Goal: Answer question/provide support: Share knowledge or assist other users

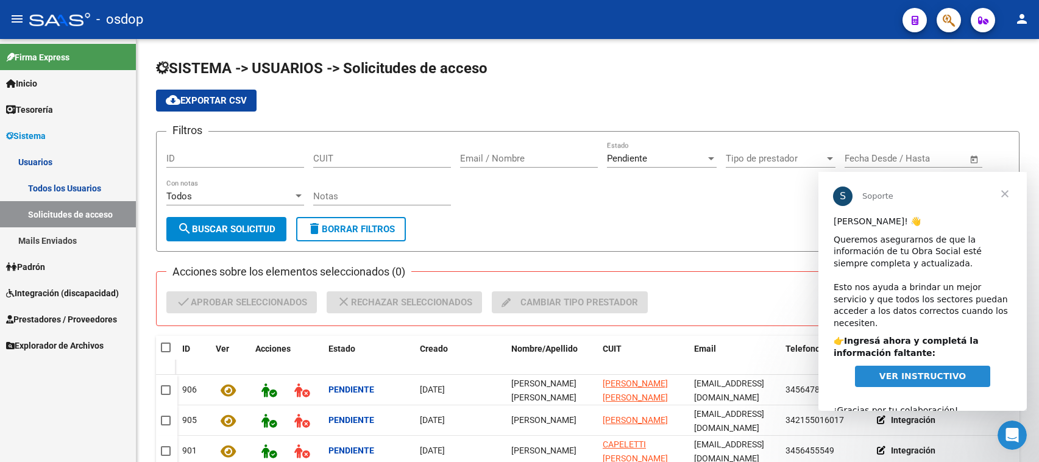
click at [40, 235] on link "Mails Enviados" at bounding box center [68, 240] width 136 height 26
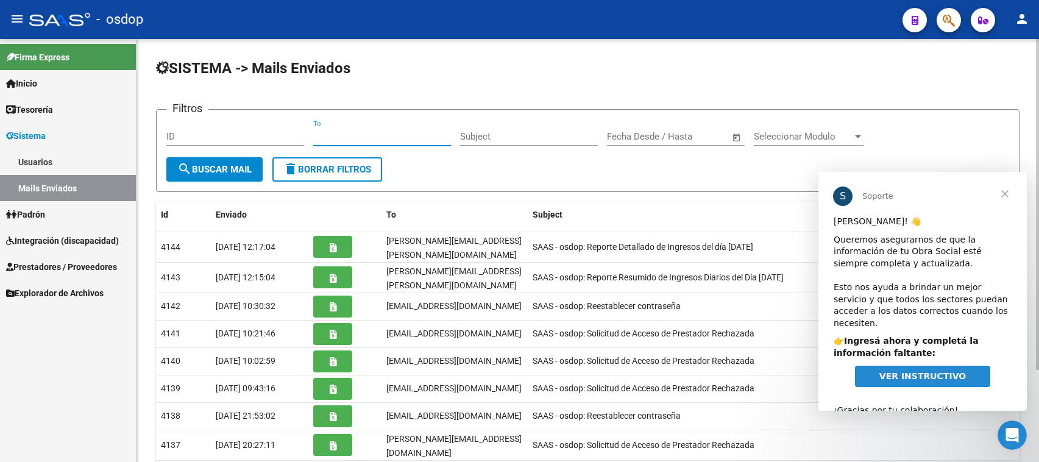
click at [314, 135] on input "To" at bounding box center [382, 136] width 138 height 11
paste input "virgiroldan92@gmail.com"
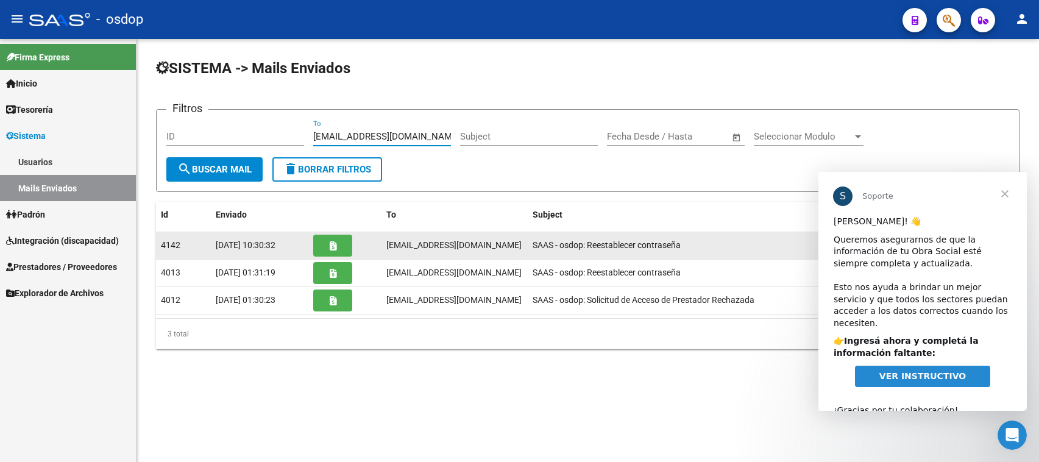
type input "virgiroldan92@gmail.com"
click at [330, 243] on icon "button" at bounding box center [333, 245] width 7 height 9
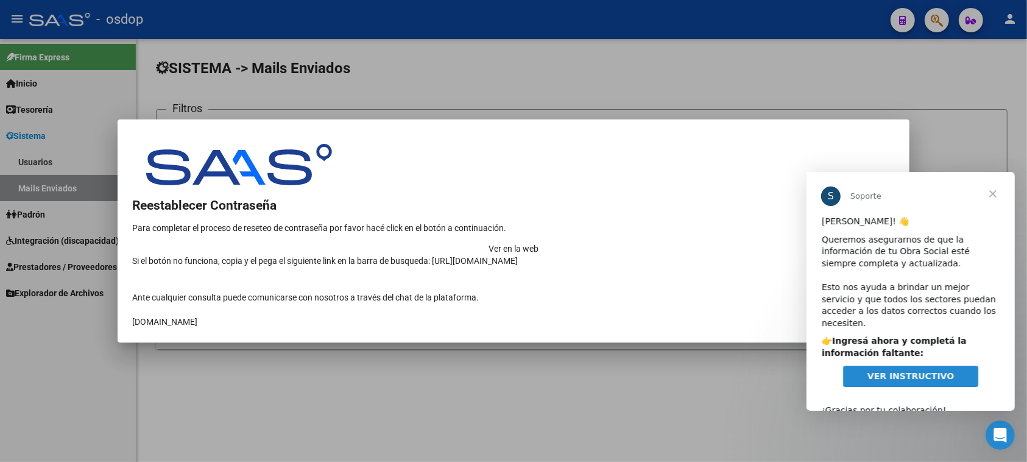
drag, startPoint x: 731, startPoint y: 235, endPoint x: 724, endPoint y: 235, distance: 7.3
click at [730, 243] on td "Ver en la web" at bounding box center [513, 249] width 763 height 12
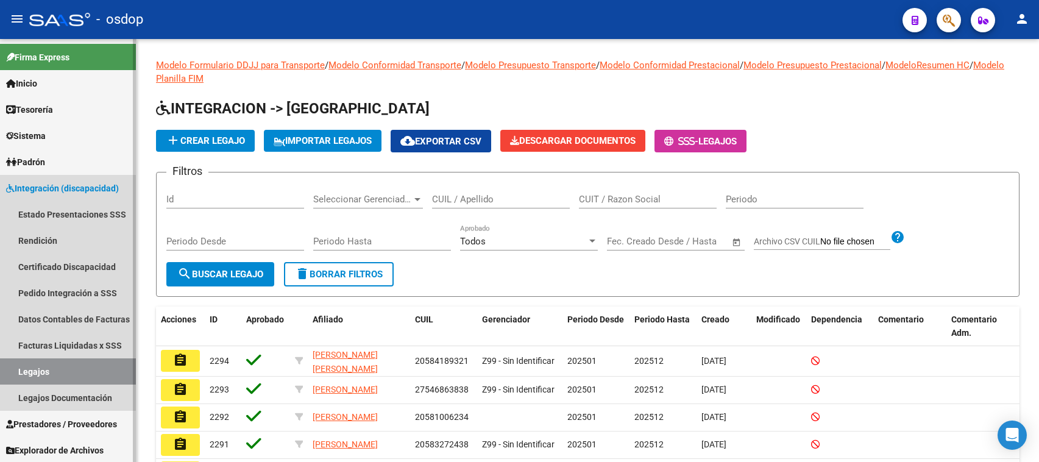
click at [7, 186] on icon at bounding box center [10, 188] width 9 height 9
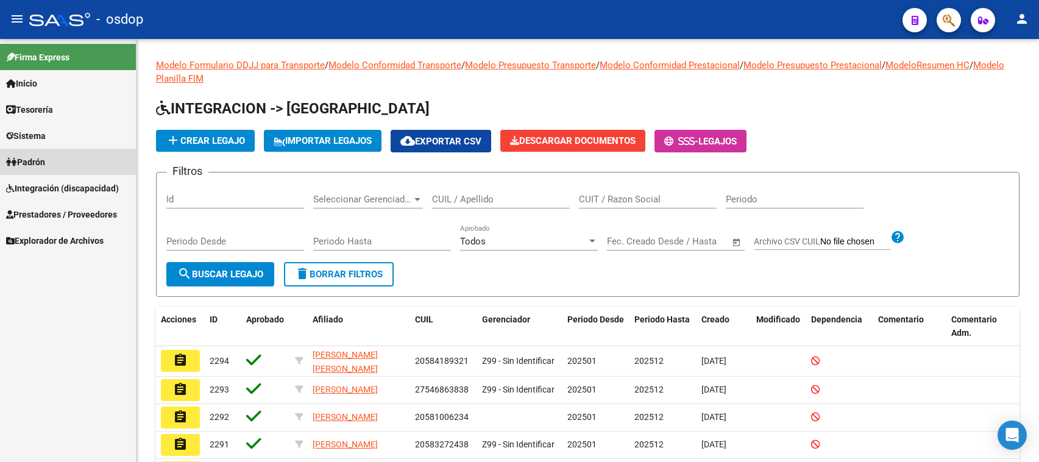
click at [22, 157] on span "Padrón" at bounding box center [25, 161] width 39 height 13
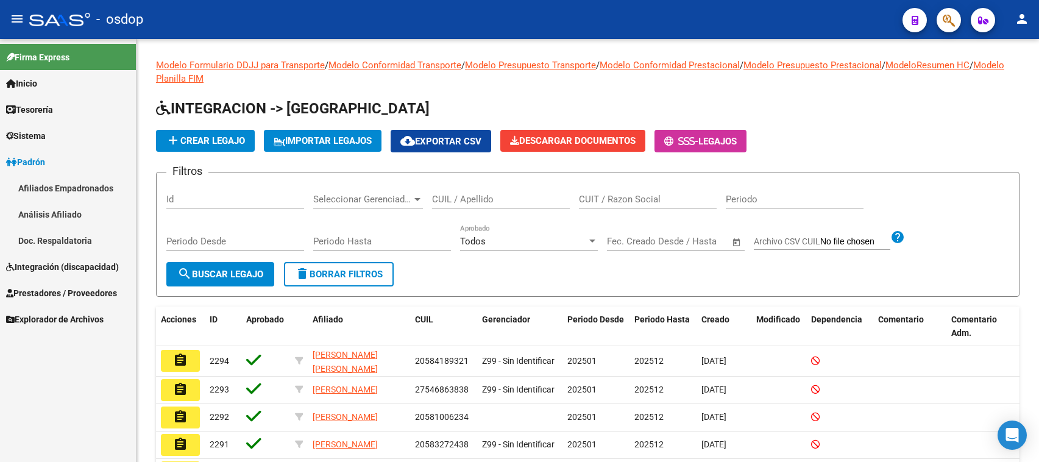
click at [38, 157] on span "Padrón" at bounding box center [25, 161] width 39 height 13
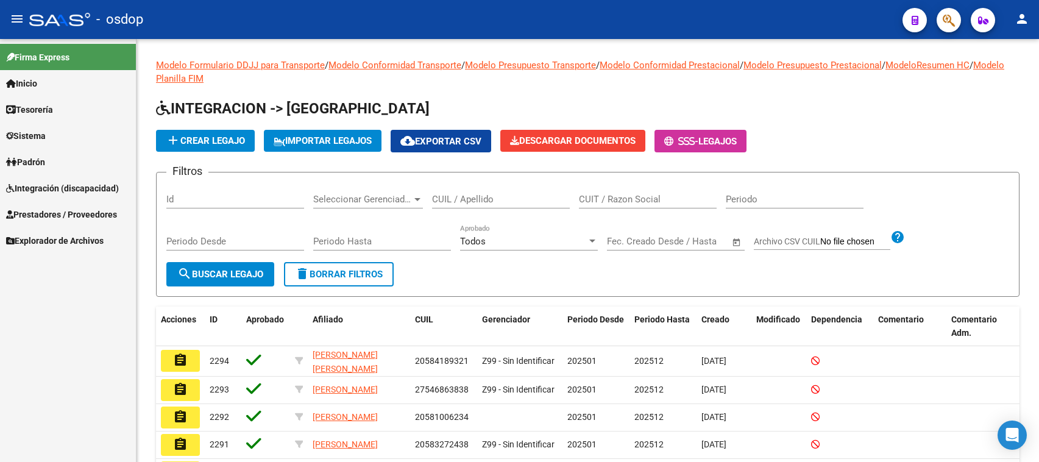
click at [63, 214] on span "Prestadores / Proveedores" at bounding box center [61, 214] width 111 height 13
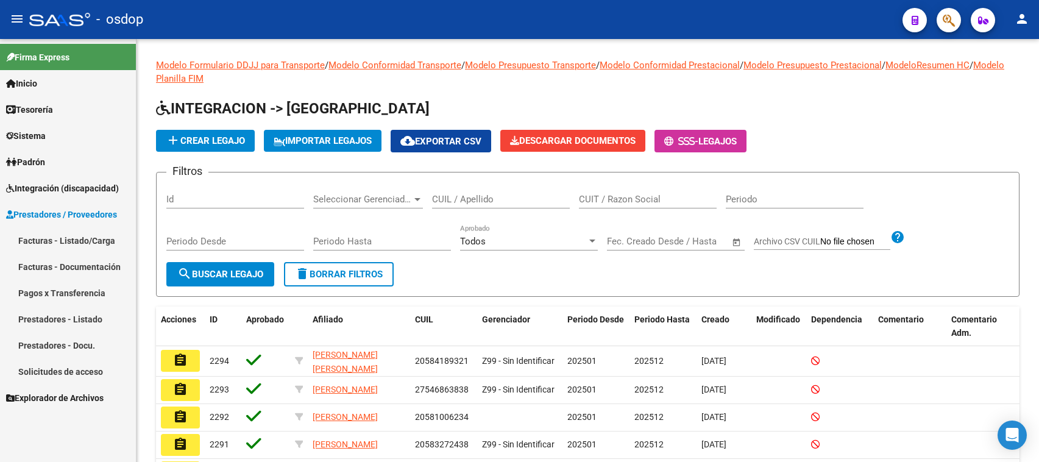
click at [84, 317] on link "Prestadores - Listado" at bounding box center [68, 319] width 136 height 26
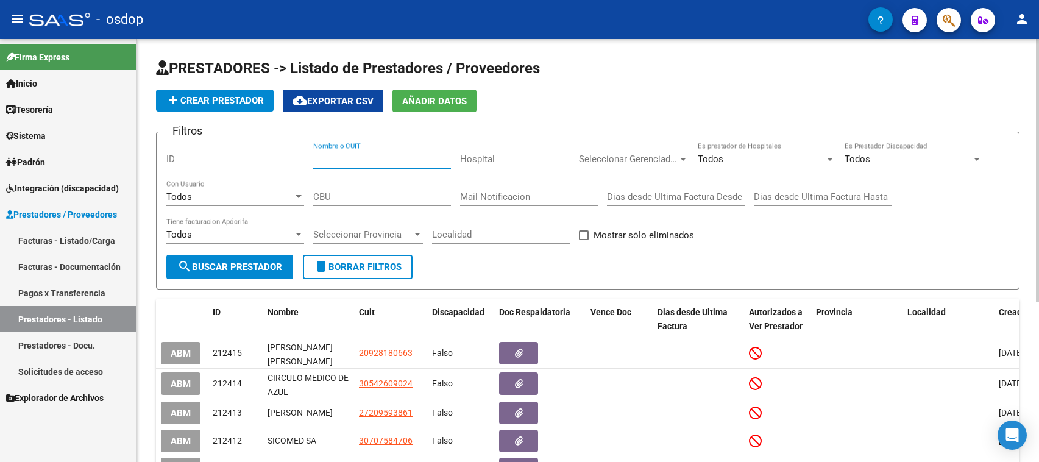
click at [316, 157] on input "Nombre o CUIT" at bounding box center [382, 159] width 138 height 11
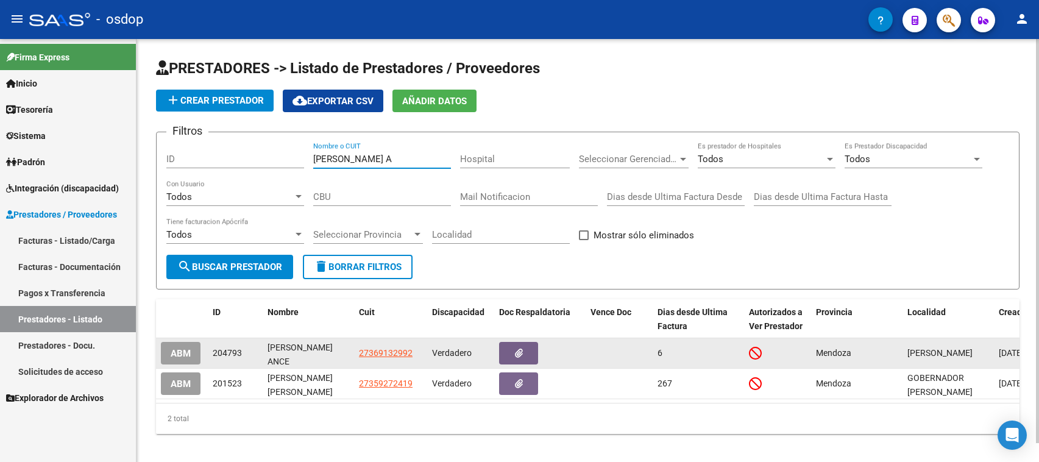
type input "[PERSON_NAME] A"
click at [179, 349] on span "ABM" at bounding box center [181, 353] width 20 height 11
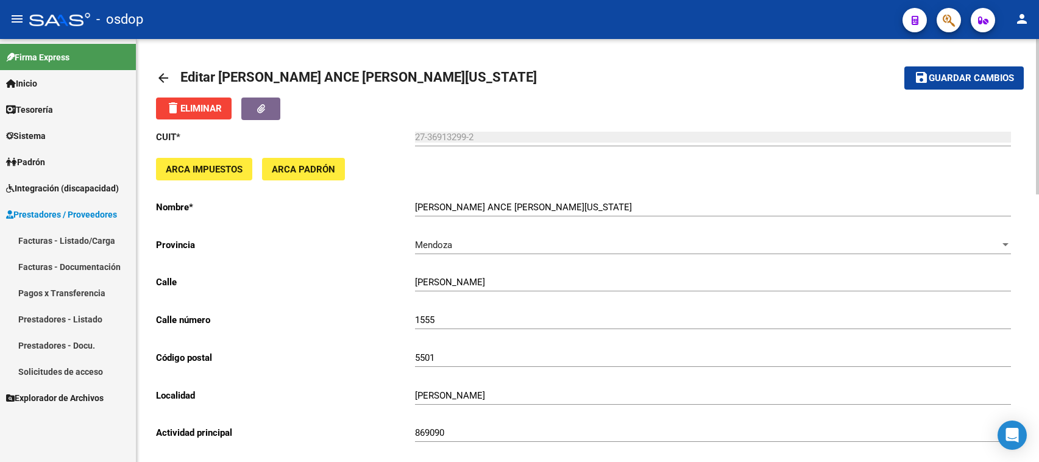
click at [936, 77] on span "Guardar cambios" at bounding box center [971, 78] width 85 height 11
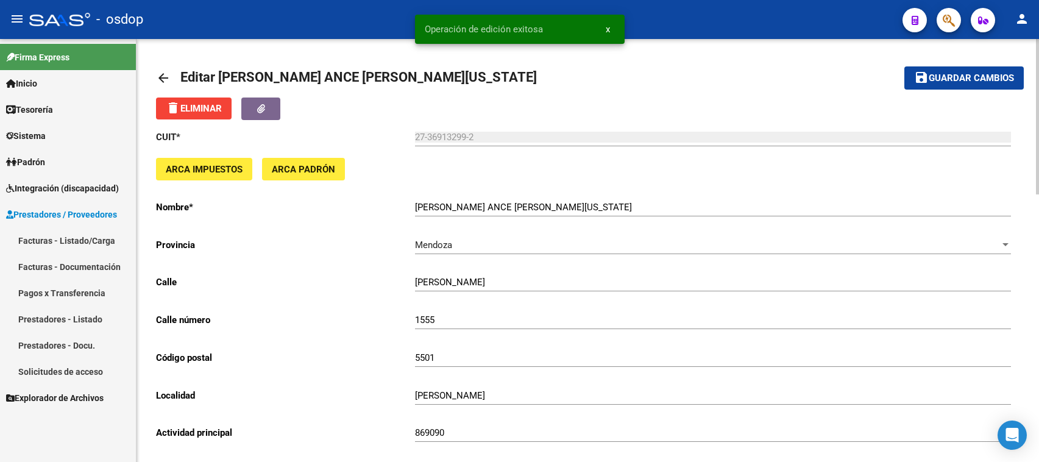
click at [163, 75] on mat-icon "arrow_back" at bounding box center [163, 78] width 15 height 15
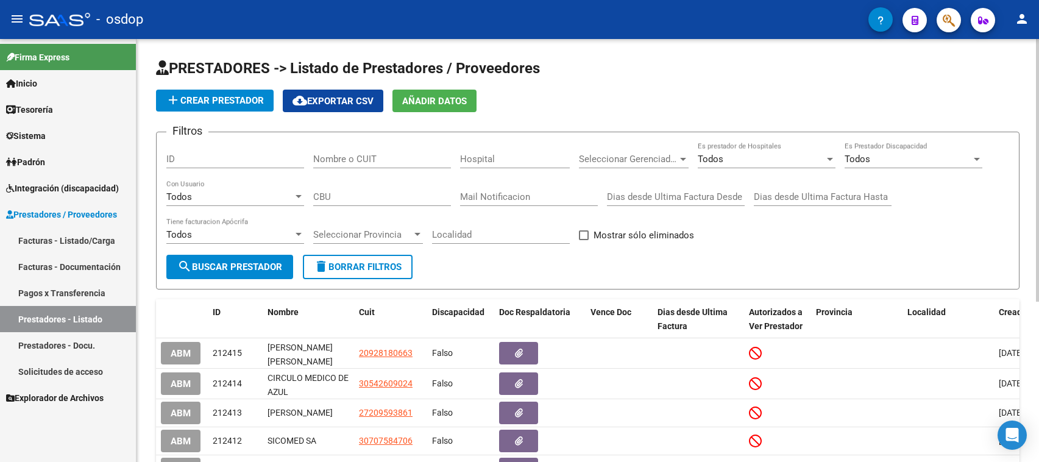
click at [62, 139] on link "Sistema" at bounding box center [68, 135] width 136 height 26
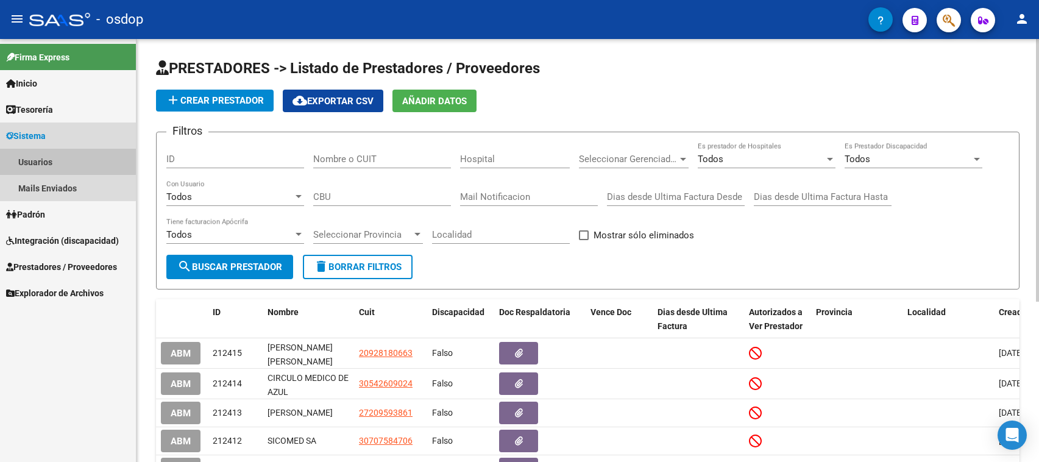
click at [41, 160] on link "Usuarios" at bounding box center [68, 162] width 136 height 26
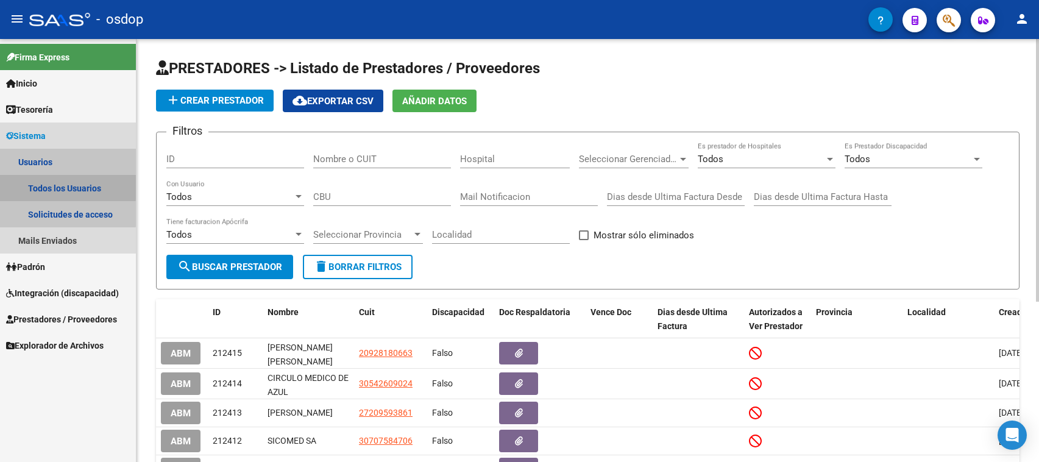
click at [63, 186] on link "Todos los Usuarios" at bounding box center [68, 188] width 136 height 26
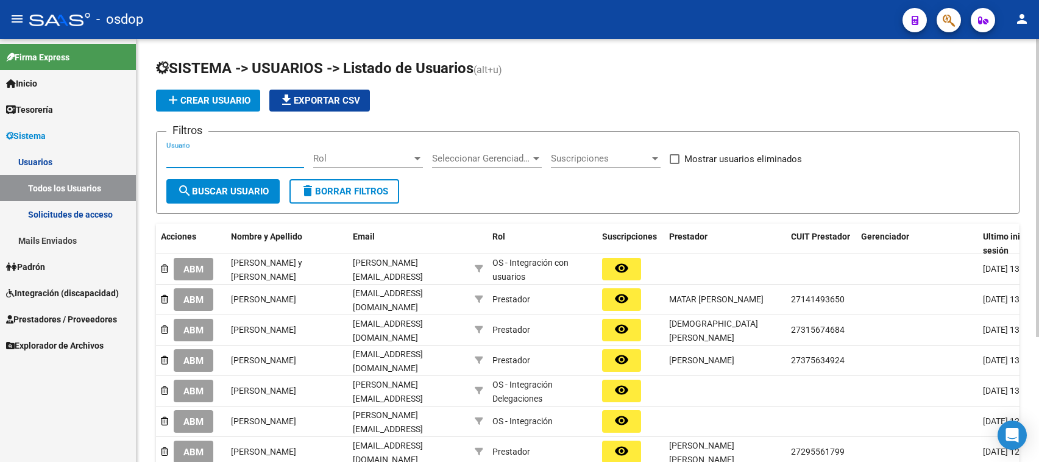
click at [166, 157] on input "Usuario" at bounding box center [235, 158] width 138 height 11
click at [211, 190] on span "search Buscar Usuario" at bounding box center [222, 191] width 91 height 11
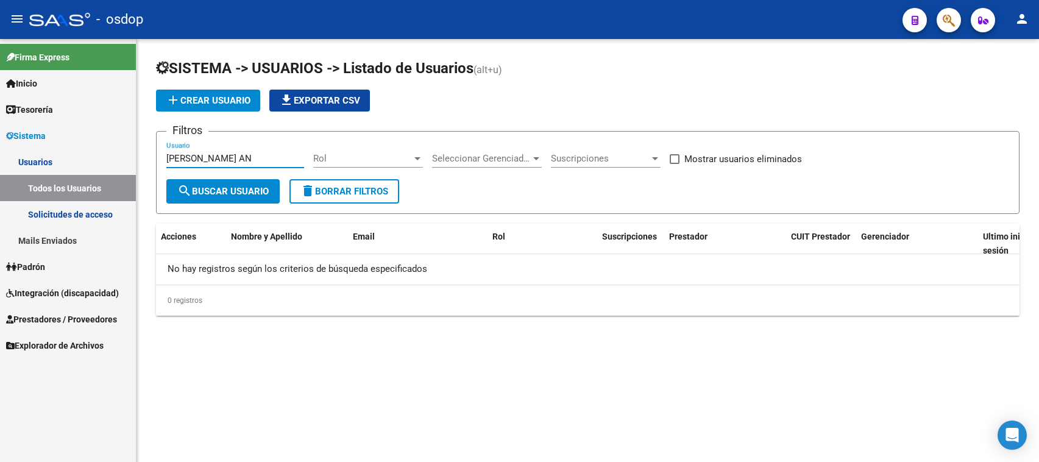
drag, startPoint x: 221, startPoint y: 156, endPoint x: 204, endPoint y: 156, distance: 16.5
click at [204, 156] on input "[PERSON_NAME] AN" at bounding box center [235, 158] width 138 height 11
click at [203, 199] on button "search Buscar Usuario" at bounding box center [222, 191] width 113 height 24
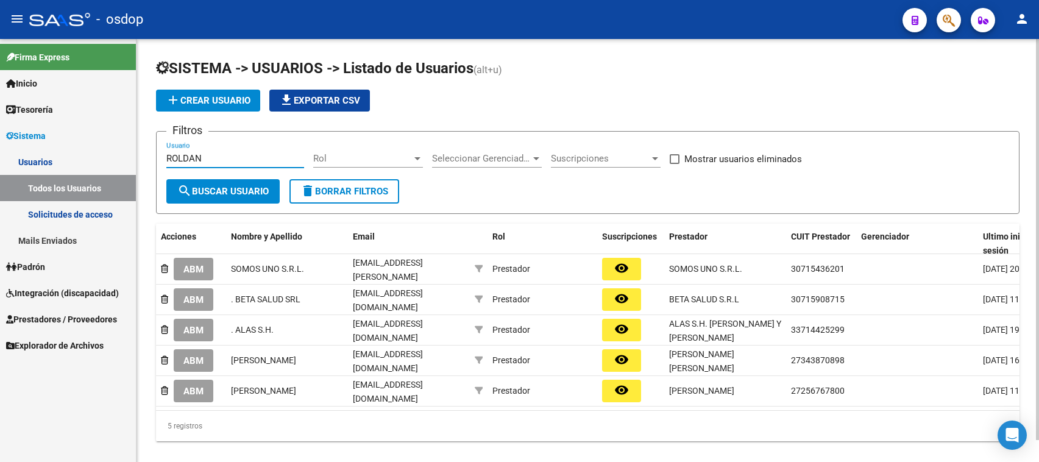
drag, startPoint x: 225, startPoint y: 151, endPoint x: 153, endPoint y: 151, distance: 72.5
click at [152, 151] on div "SISTEMA -> USUARIOS -> Listado de Usuarios (alt+u) add Crear Usuario file_downl…" at bounding box center [587, 259] width 902 height 441
paste input "27215712031"
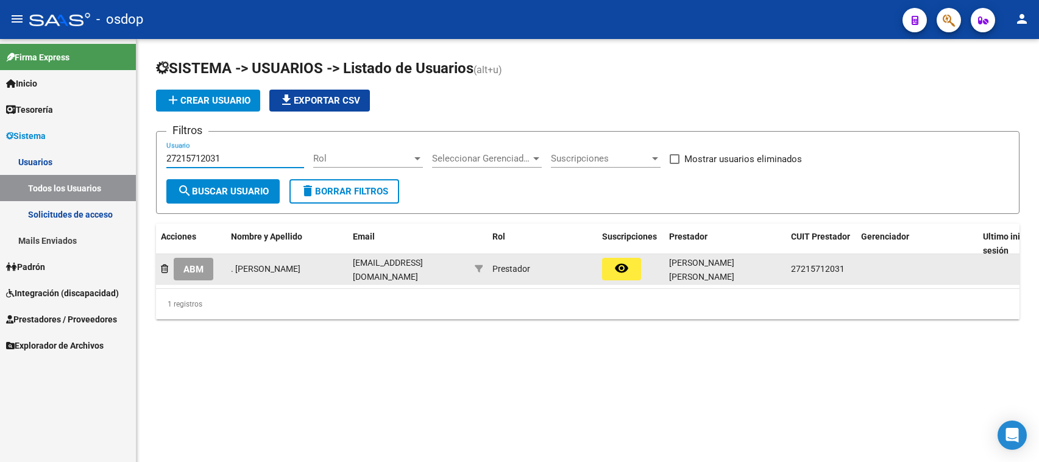
type input "27215712031"
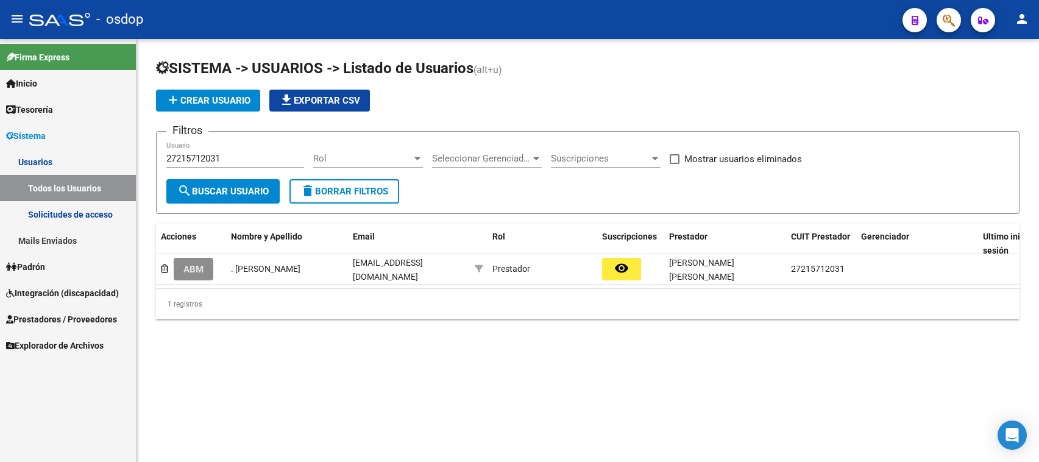
click at [187, 268] on span "ABM" at bounding box center [193, 269] width 20 height 11
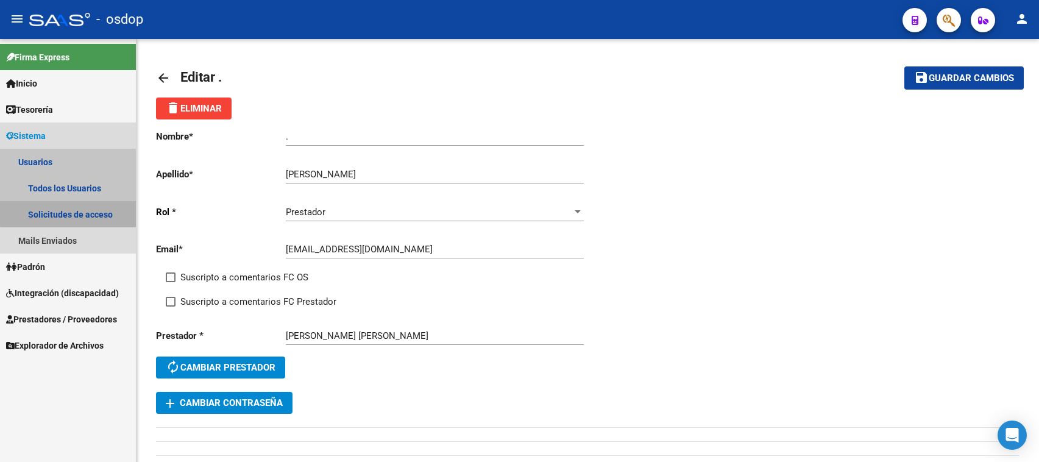
click at [87, 211] on link "Solicitudes de acceso" at bounding box center [68, 214] width 136 height 26
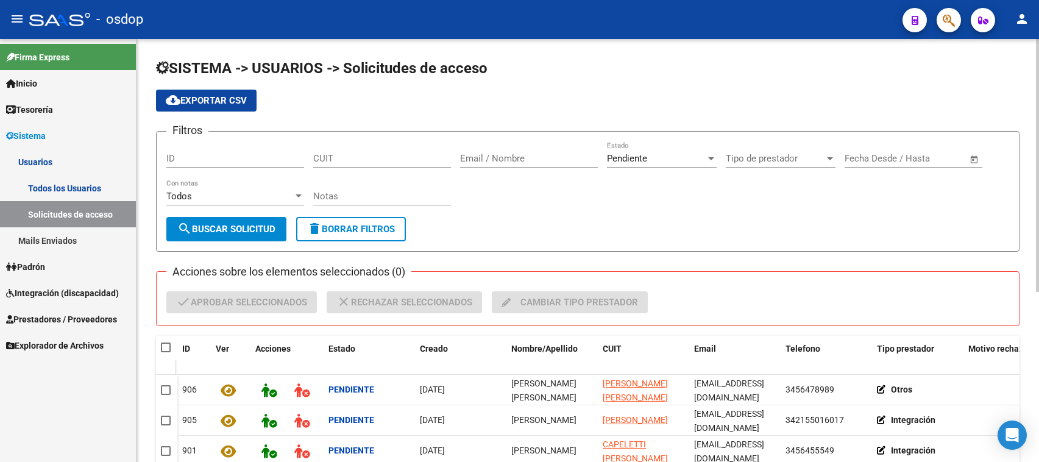
scroll to position [229, 0]
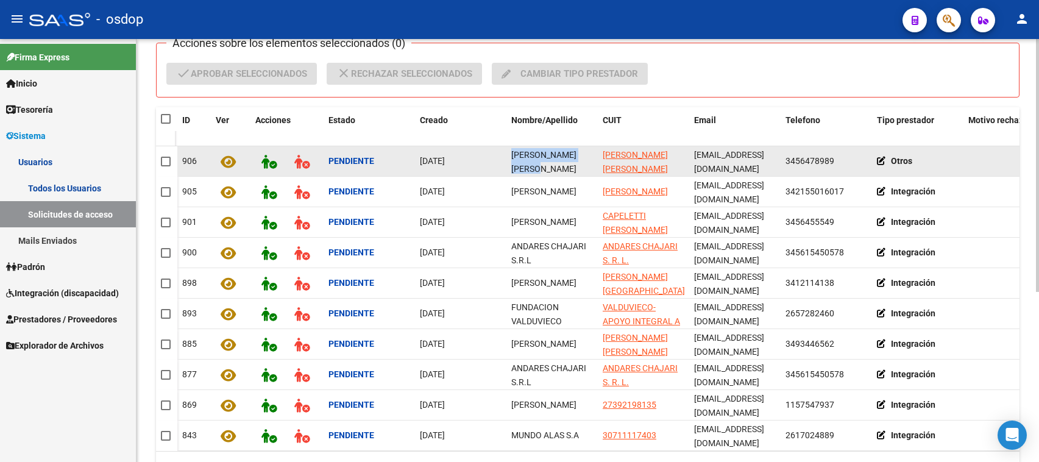
drag, startPoint x: 511, startPoint y: 151, endPoint x: 586, endPoint y: 151, distance: 75.0
click at [586, 151] on div "[PERSON_NAME] [PERSON_NAME]" at bounding box center [552, 161] width 82 height 26
copy span "[PERSON_NAME]"
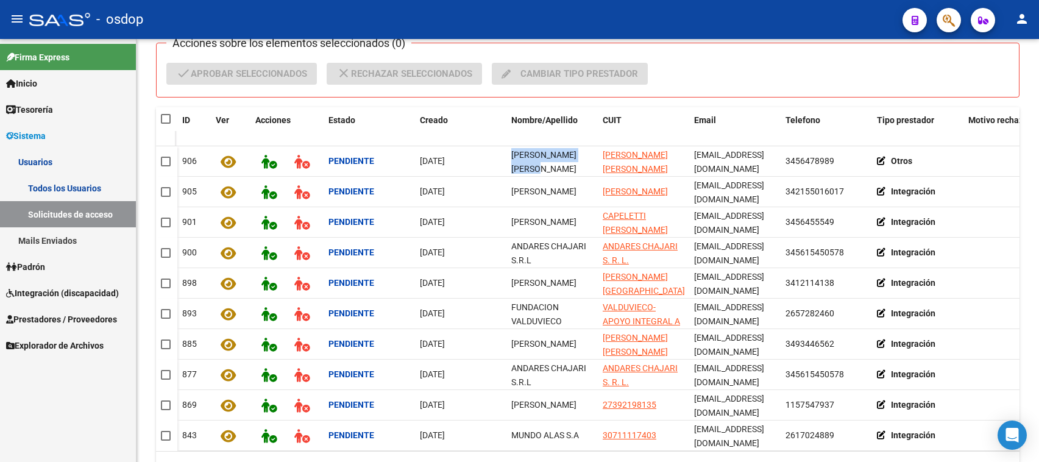
click at [54, 186] on link "Todos los Usuarios" at bounding box center [68, 188] width 136 height 26
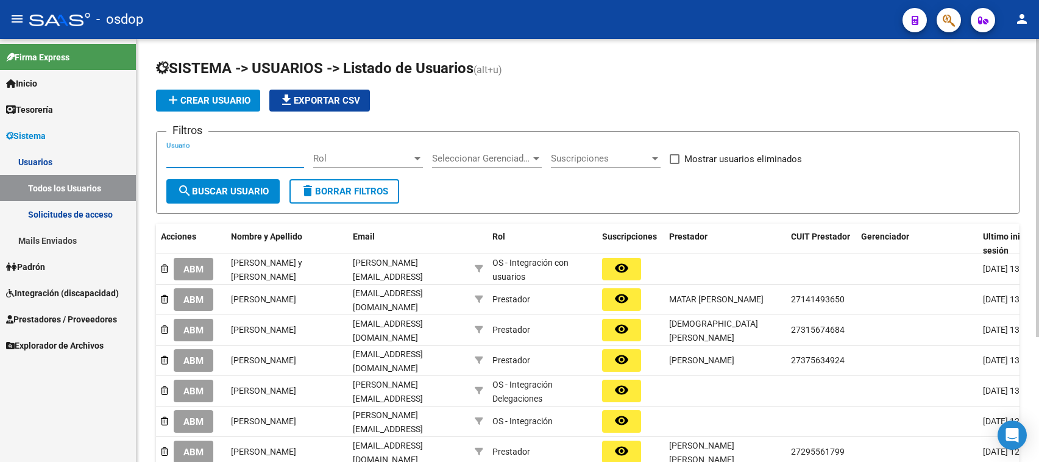
click at [168, 157] on input "Usuario" at bounding box center [235, 158] width 138 height 11
paste input "27215712031"
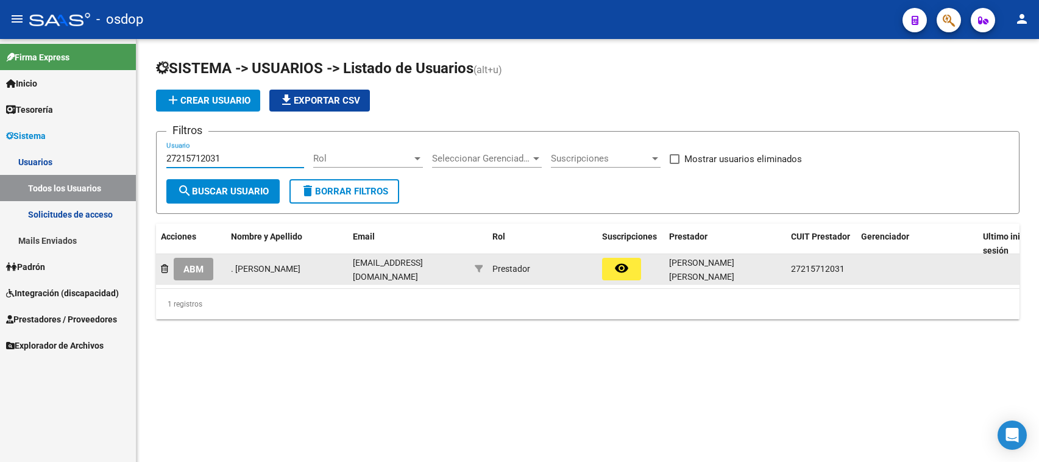
type input "27215712031"
click at [198, 272] on span "ABM" at bounding box center [193, 269] width 20 height 11
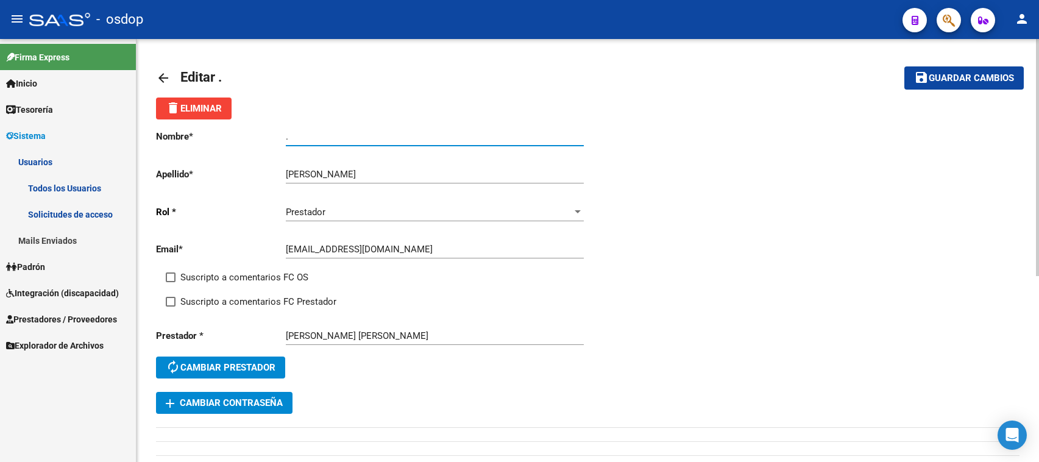
drag, startPoint x: 297, startPoint y: 136, endPoint x: 255, endPoint y: 136, distance: 42.7
click at [255, 136] on app-form-text-field "Nombre * . Ingresar nombre" at bounding box center [369, 136] width 427 height 11
paste input "[PERSON_NAME]"
type input "[PERSON_NAME]"
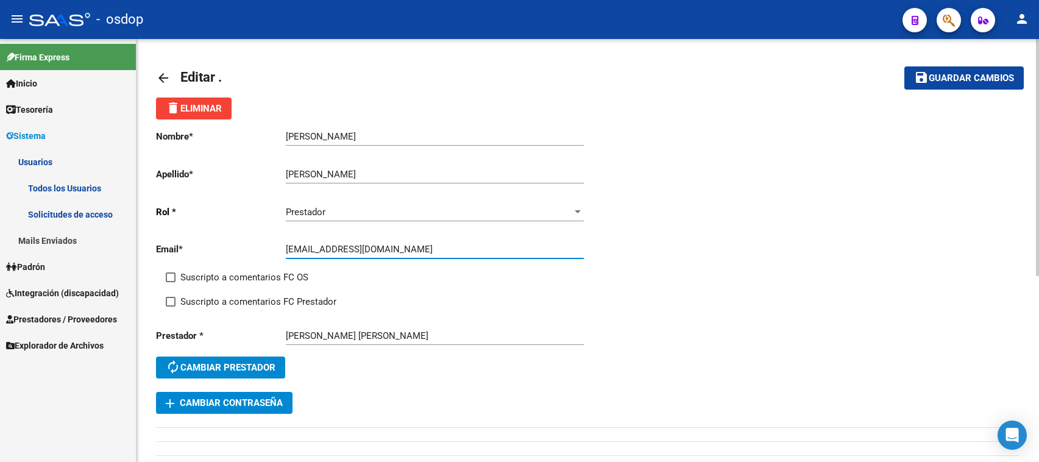
drag, startPoint x: 441, startPoint y: 247, endPoint x: 279, endPoint y: 247, distance: 161.5
click at [279, 247] on app-form-text-field "Email * [EMAIL_ADDRESS][DOMAIN_NAME] Ingresar email" at bounding box center [369, 249] width 427 height 11
paste input "alitasanchez29@g"
type input "[EMAIL_ADDRESS][DOMAIN_NAME]"
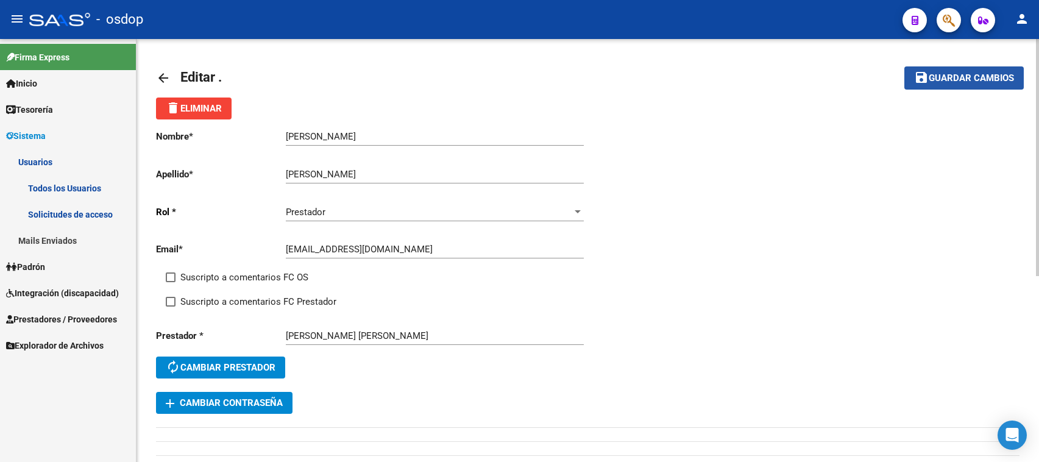
click at [955, 80] on span "Guardar cambios" at bounding box center [971, 78] width 85 height 11
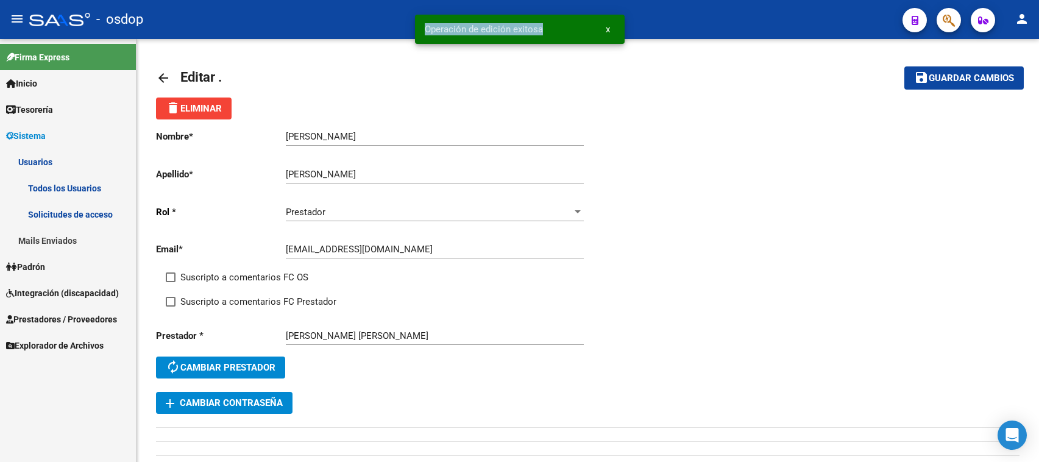
drag, startPoint x: 547, startPoint y: 29, endPoint x: 419, endPoint y: 32, distance: 128.0
click at [419, 32] on snack-bar-container "Operación de edición exitosa x" at bounding box center [520, 29] width 210 height 29
copy span "Operación de edición exitosa"
click at [158, 74] on mat-icon "arrow_back" at bounding box center [163, 78] width 15 height 15
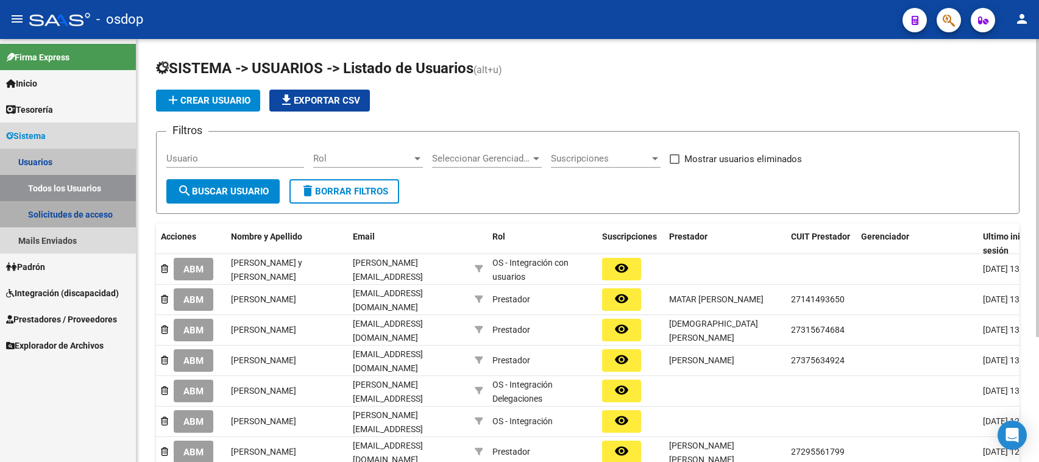
click at [77, 216] on link "Solicitudes de acceso" at bounding box center [68, 214] width 136 height 26
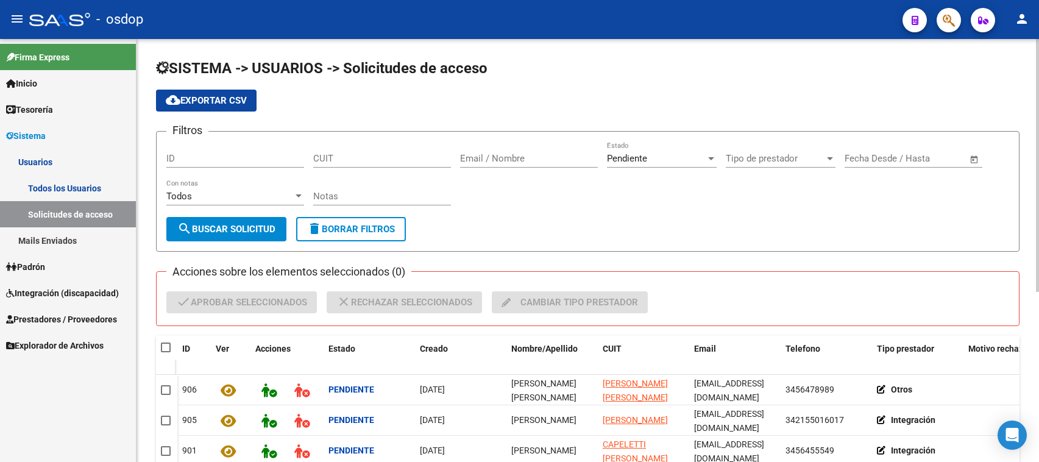
click at [314, 158] on input "CUIT" at bounding box center [382, 158] width 138 height 11
paste input "27-21571203-1"
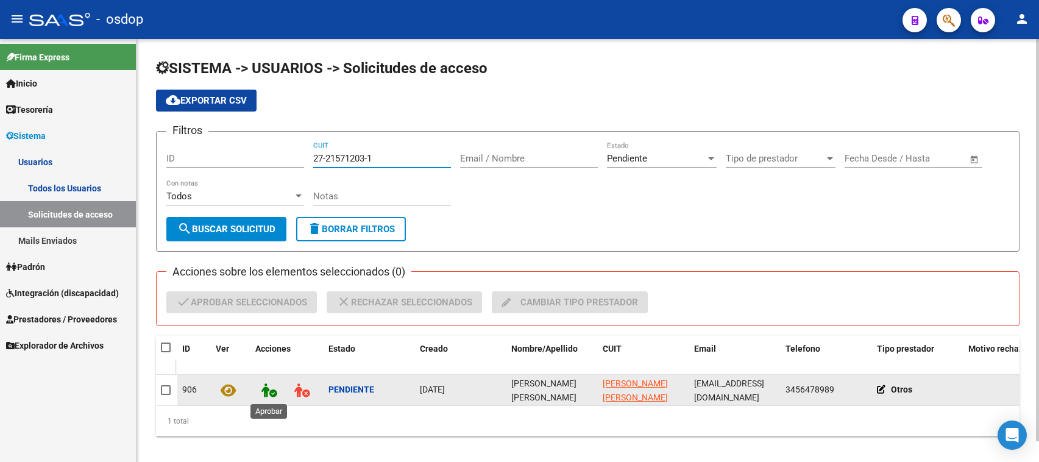
type input "27-21571203-1"
click at [266, 391] on icon at bounding box center [268, 390] width 15 height 14
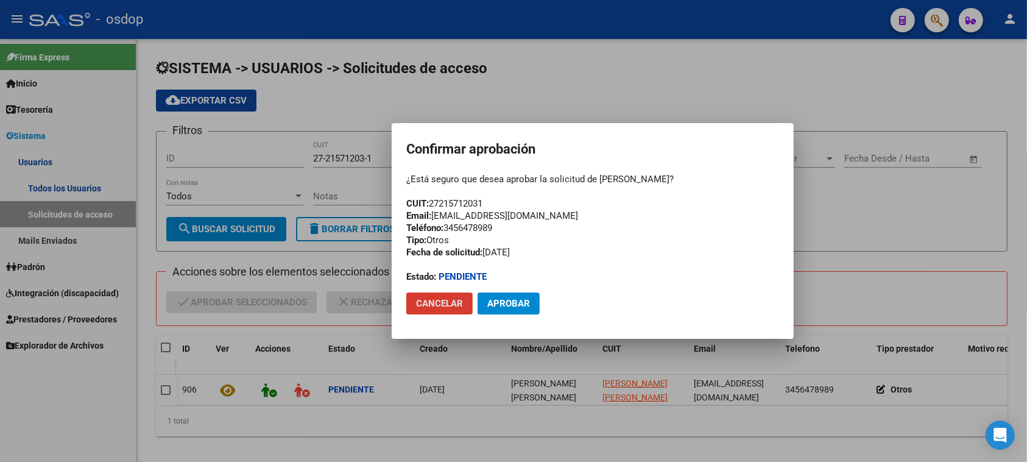
drag, startPoint x: 422, startPoint y: 303, endPoint x: 460, endPoint y: 309, distance: 38.8
click at [422, 303] on span "Cancelar" at bounding box center [439, 303] width 47 height 11
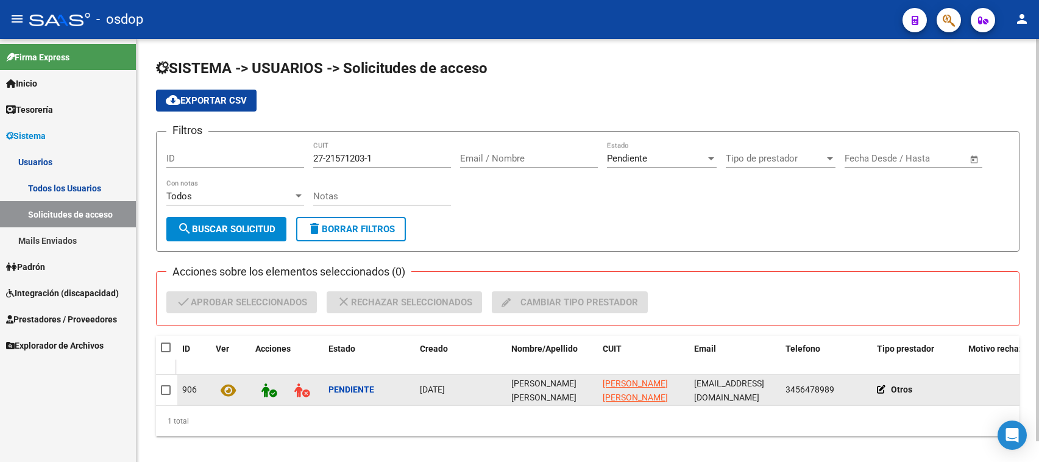
click at [882, 387] on icon at bounding box center [884, 389] width 14 height 9
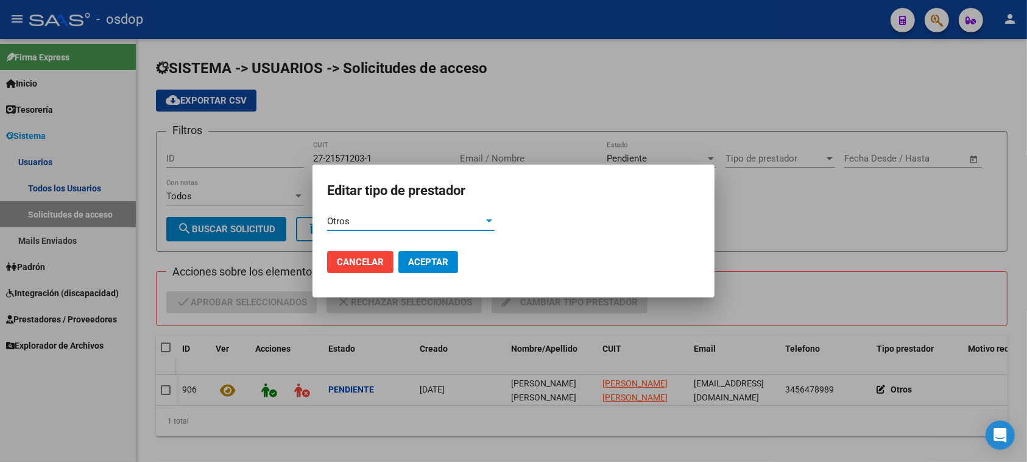
click at [375, 219] on div "Otros" at bounding box center [405, 221] width 157 height 11
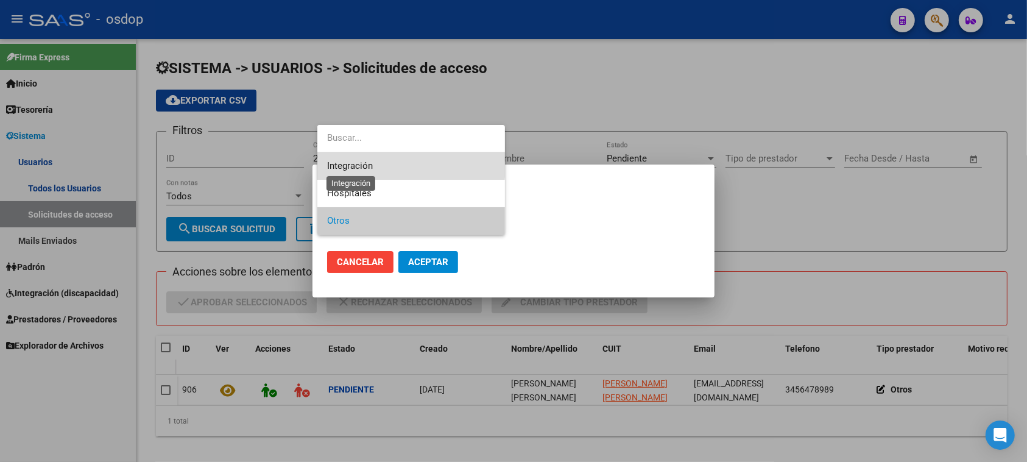
click at [372, 165] on span "Integración" at bounding box center [350, 165] width 46 height 11
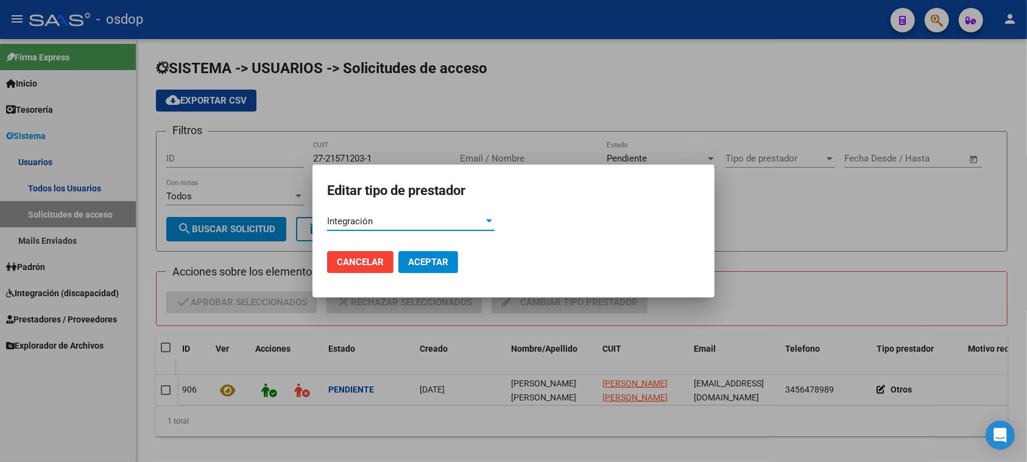
click at [421, 261] on span "Aceptar" at bounding box center [428, 262] width 40 height 11
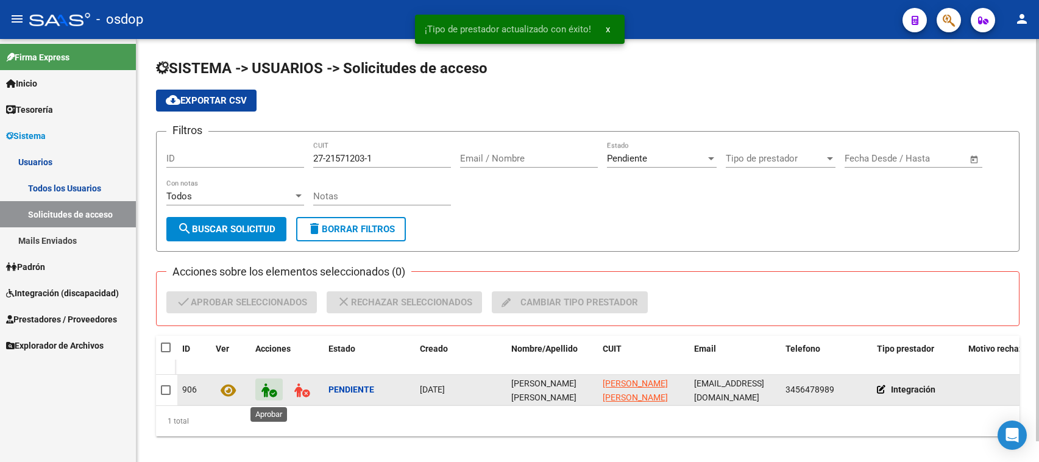
click at [268, 391] on icon at bounding box center [268, 390] width 15 height 14
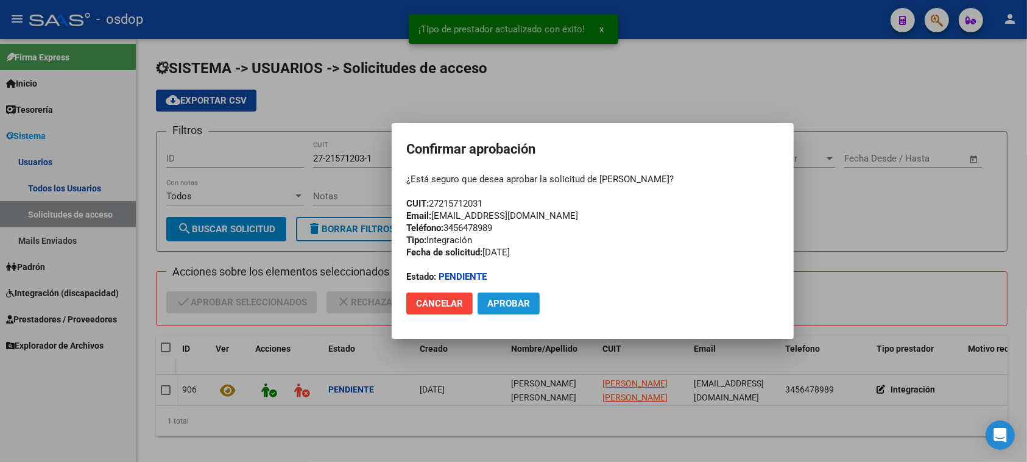
click at [506, 299] on span "Aprobar" at bounding box center [508, 303] width 43 height 11
